Goal: Task Accomplishment & Management: Complete application form

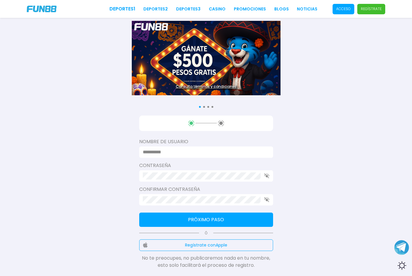
click at [219, 150] on input at bounding box center [204, 151] width 123 height 7
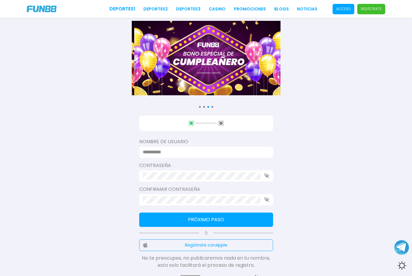
click at [344, 11] on p "Acceso" at bounding box center [343, 8] width 15 height 5
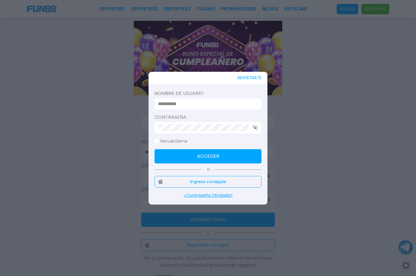
click at [230, 103] on input at bounding box center [206, 103] width 96 height 7
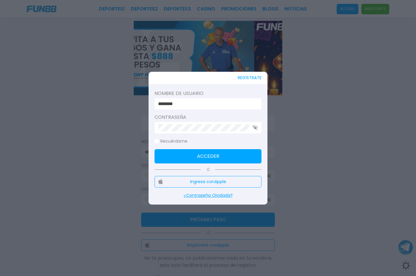
type input "********"
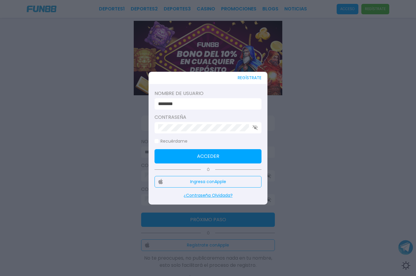
click button "Acceder" at bounding box center [208, 156] width 107 height 14
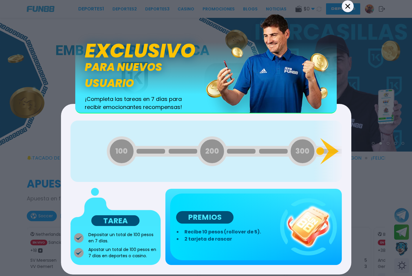
click at [349, 4] on icon at bounding box center [347, 6] width 5 height 5
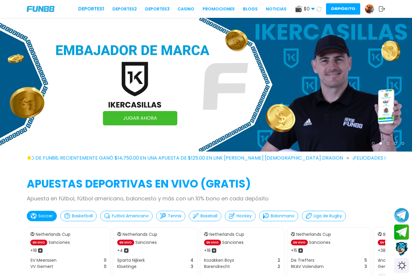
drag, startPoint x: 348, startPoint y: 4, endPoint x: 302, endPoint y: 48, distance: 64.1
click at [348, 4] on button "Depósito" at bounding box center [343, 8] width 34 height 11
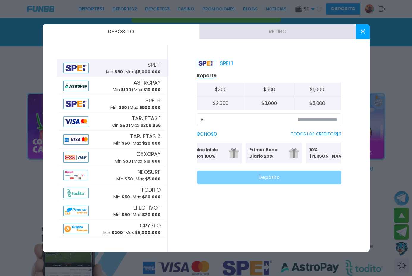
scroll to position [0, 32]
click at [362, 31] on use at bounding box center [362, 31] width 4 height 4
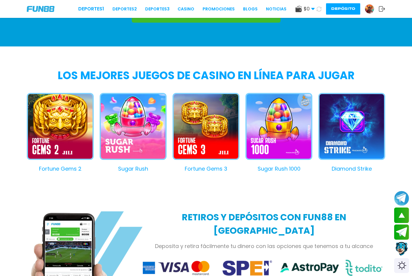
click at [372, 13] on link at bounding box center [371, 9] width 14 height 10
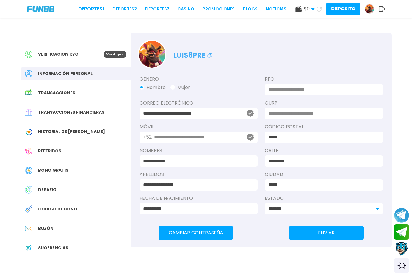
click at [116, 55] on p "Verifique" at bounding box center [115, 54] width 22 height 7
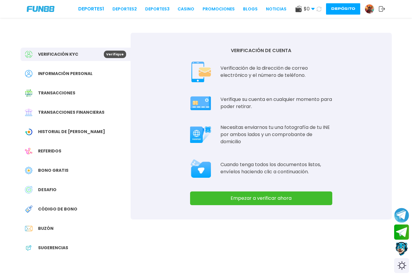
click at [277, 204] on button "Empezar a verificar ahora" at bounding box center [261, 198] width 142 height 14
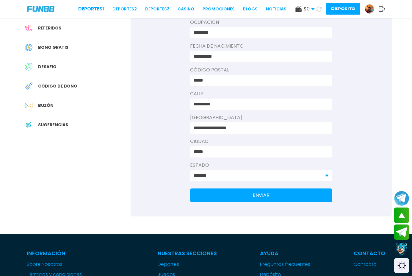
scroll to position [149, 0]
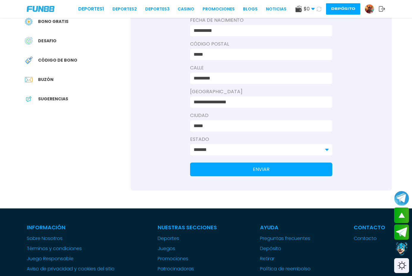
click at [272, 170] on button "ENVIAR" at bounding box center [261, 169] width 142 height 14
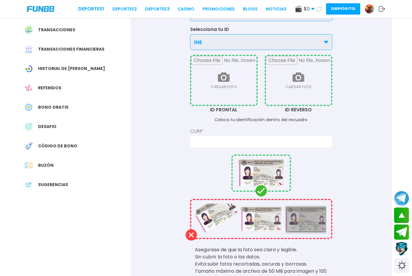
scroll to position [59, 0]
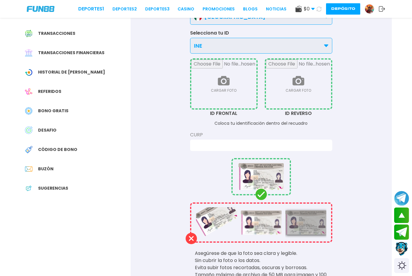
click at [228, 87] on input "file" at bounding box center [223, 83] width 65 height 49
type input "**********"
click at [297, 82] on input "file" at bounding box center [298, 83] width 65 height 49
type input "**********"
click at [243, 141] on div at bounding box center [261, 144] width 142 height 11
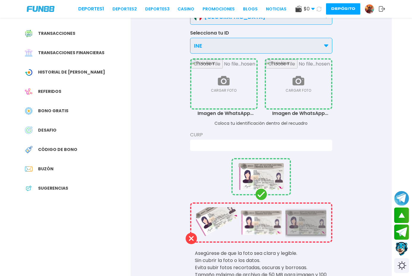
click at [242, 143] on input at bounding box center [258, 144] width 131 height 7
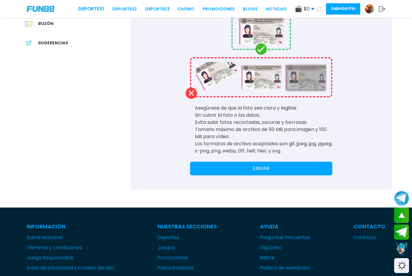
scroll to position [238, 0]
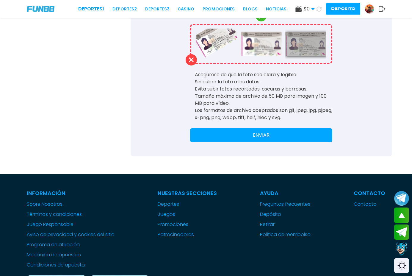
type input "**********"
click at [260, 133] on button "ENVIAR" at bounding box center [261, 135] width 142 height 14
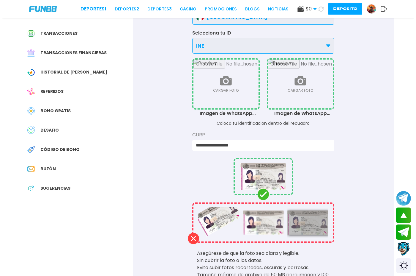
scroll to position [0, 0]
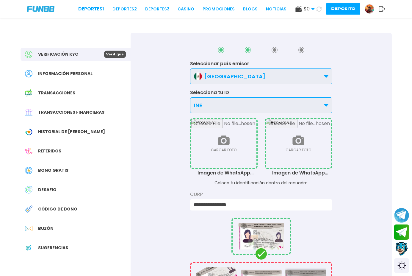
click at [385, 12] on div "$ 0 Dinero Real $ 0 Depósito Retiro Depósito" at bounding box center [340, 8] width 90 height 11
click at [385, 10] on icon at bounding box center [381, 9] width 7 height 6
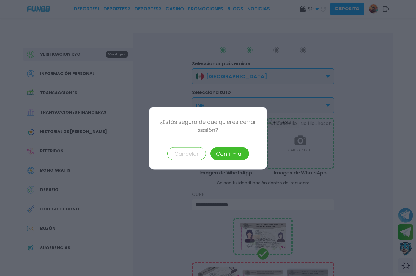
click at [212, 153] on button "Confirmar" at bounding box center [229, 153] width 39 height 13
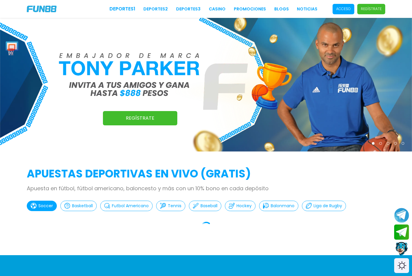
click at [345, 6] on span "Acceso" at bounding box center [343, 9] width 22 height 10
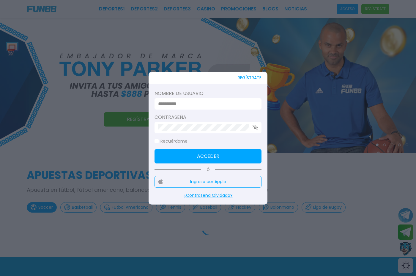
click at [186, 99] on div at bounding box center [208, 103] width 107 height 11
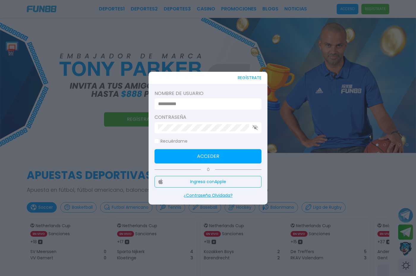
click at [185, 101] on input at bounding box center [206, 103] width 96 height 7
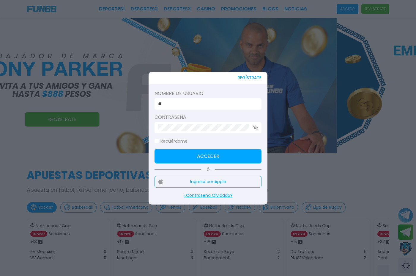
type input "*"
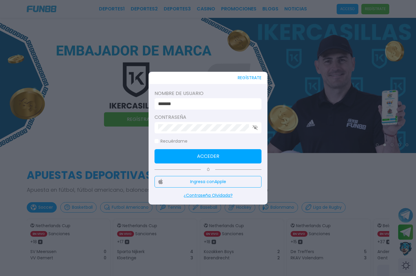
type input "*******"
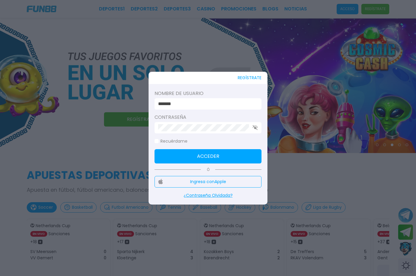
click button "Acceder" at bounding box center [208, 156] width 107 height 14
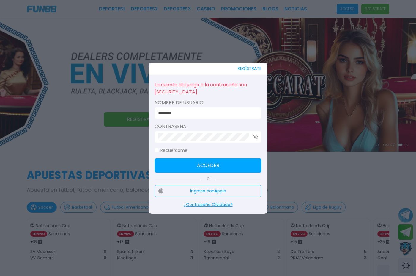
click at [256, 136] on icon "button" at bounding box center [255, 136] width 5 height 5
click button "Acceder" at bounding box center [208, 165] width 107 height 14
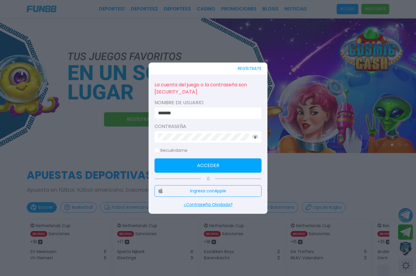
click at [290, 92] on div at bounding box center [208, 138] width 416 height 276
